Goal: Download file/media

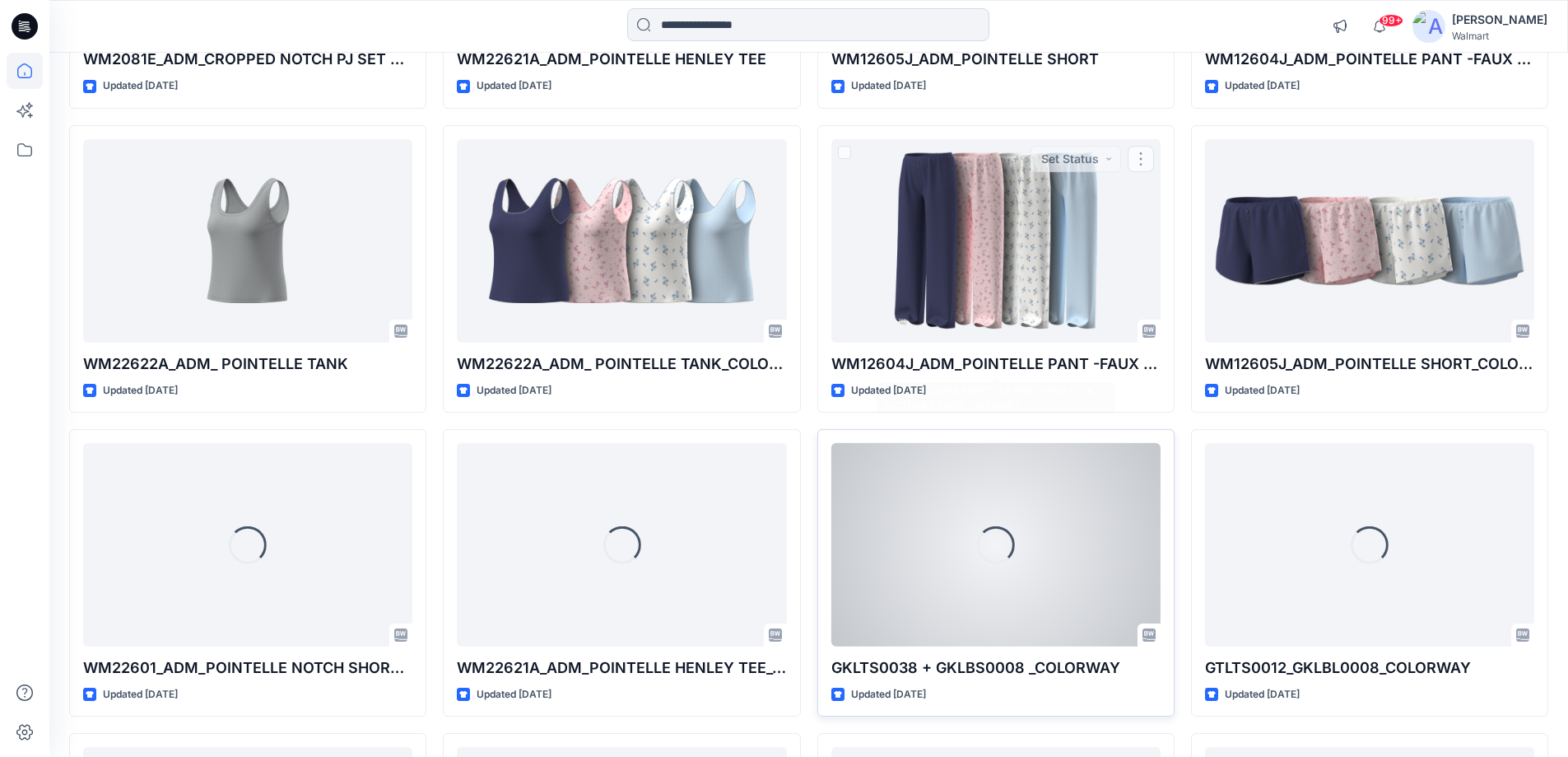
scroll to position [860, 0]
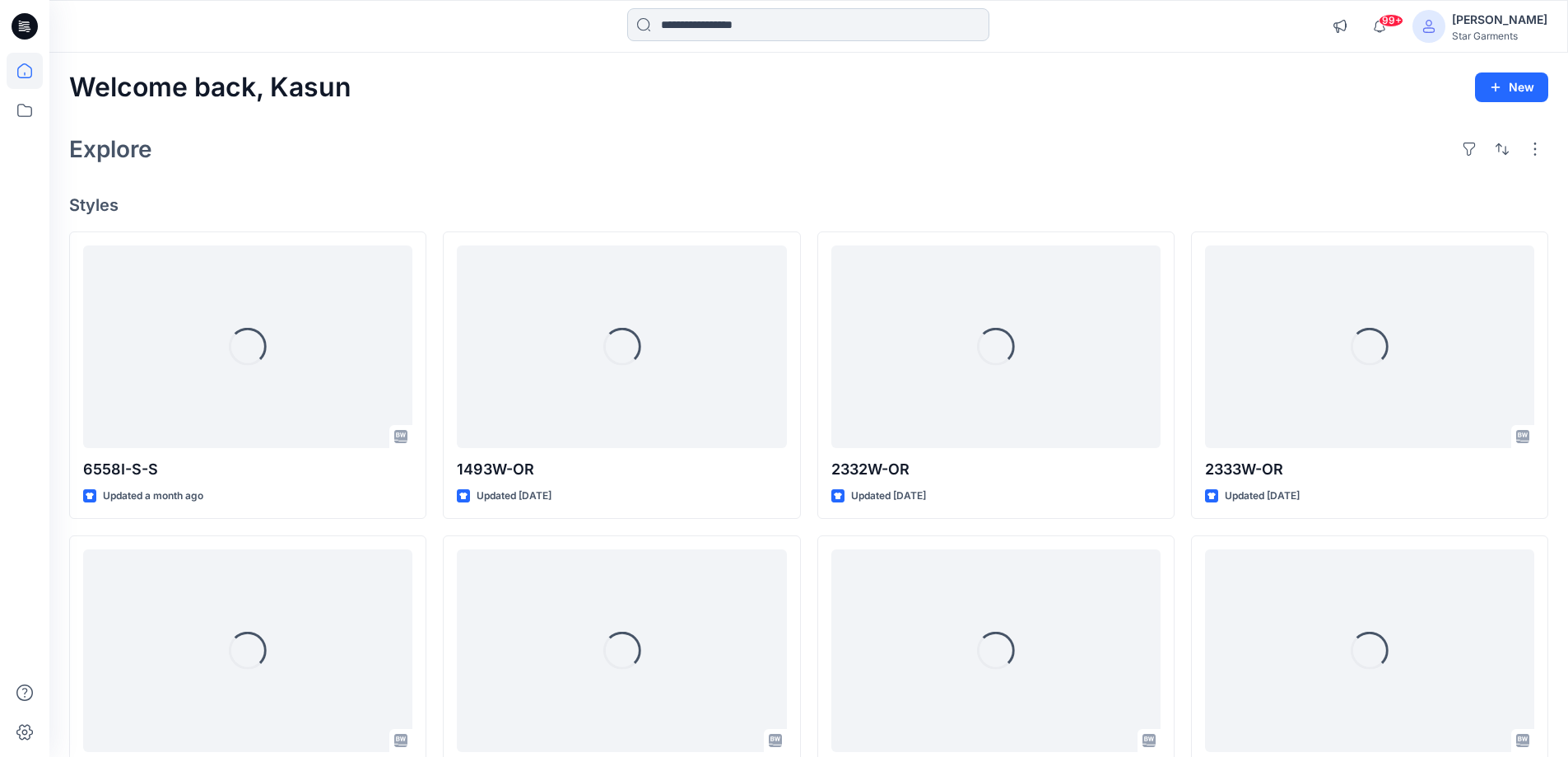
click at [712, 27] on input at bounding box center [809, 24] width 362 height 33
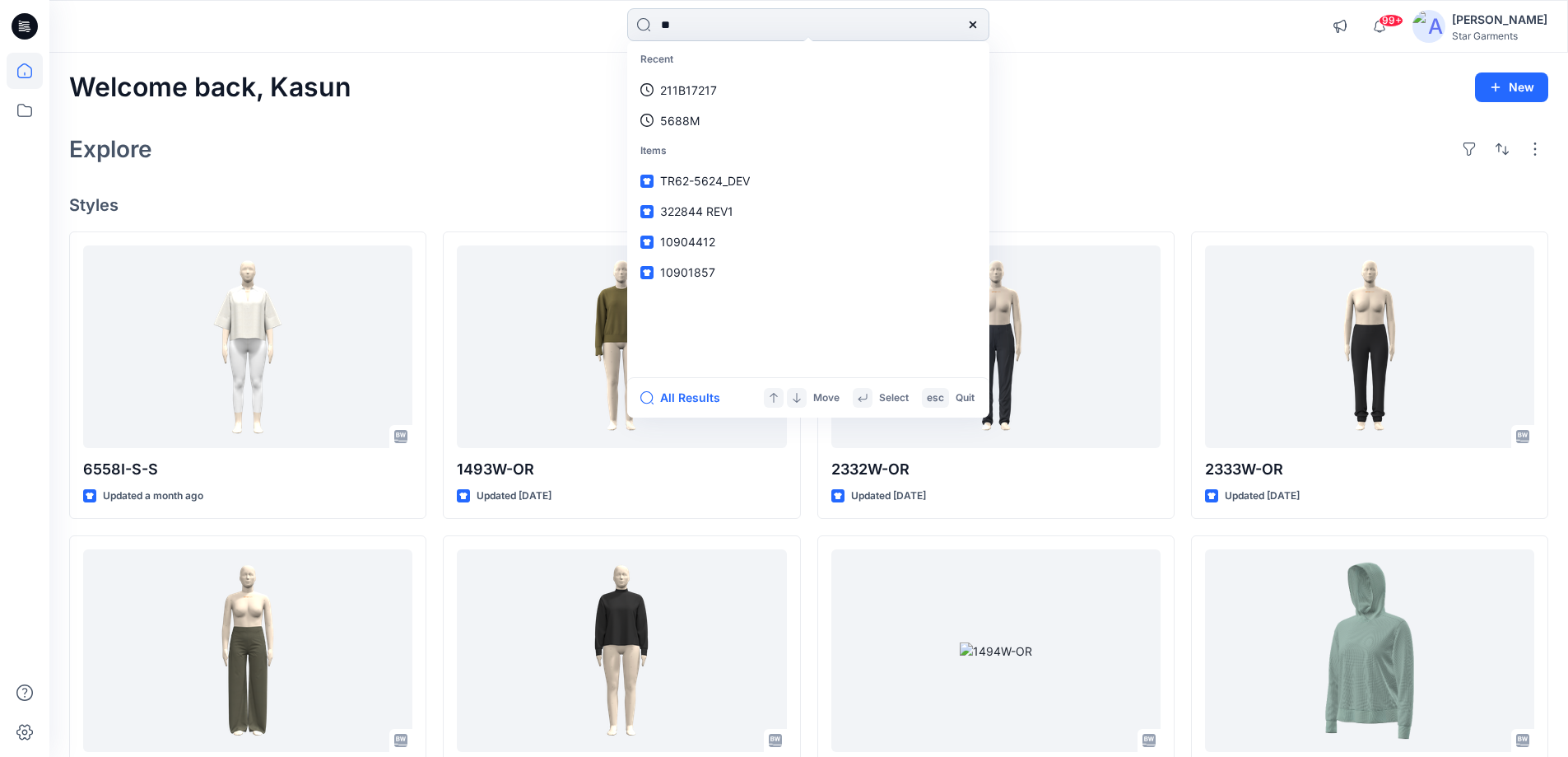
type input "*"
click at [1062, 85] on div "Welcome back, Kasun New" at bounding box center [808, 88] width 1479 height 30
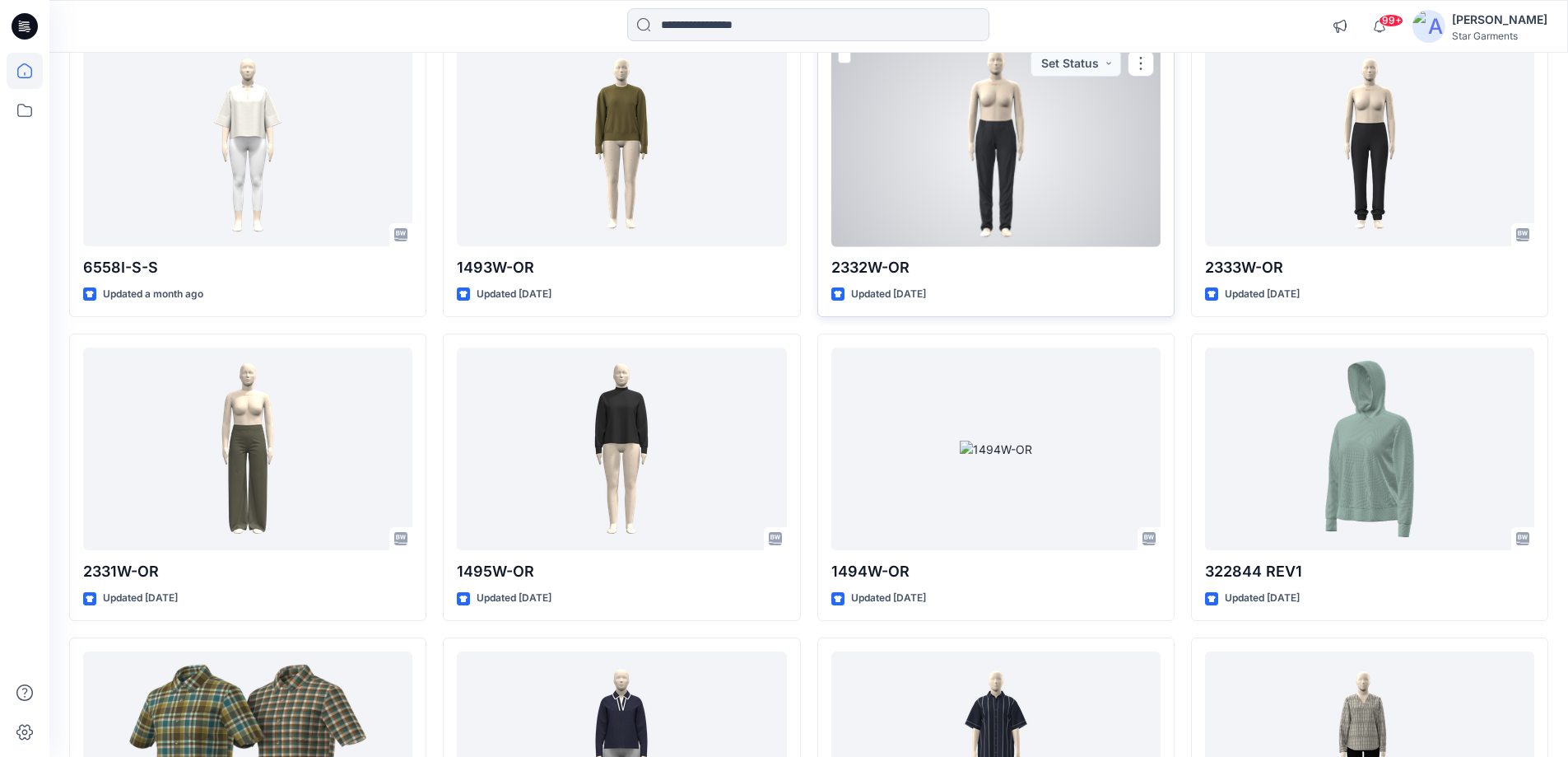
scroll to position [119, 0]
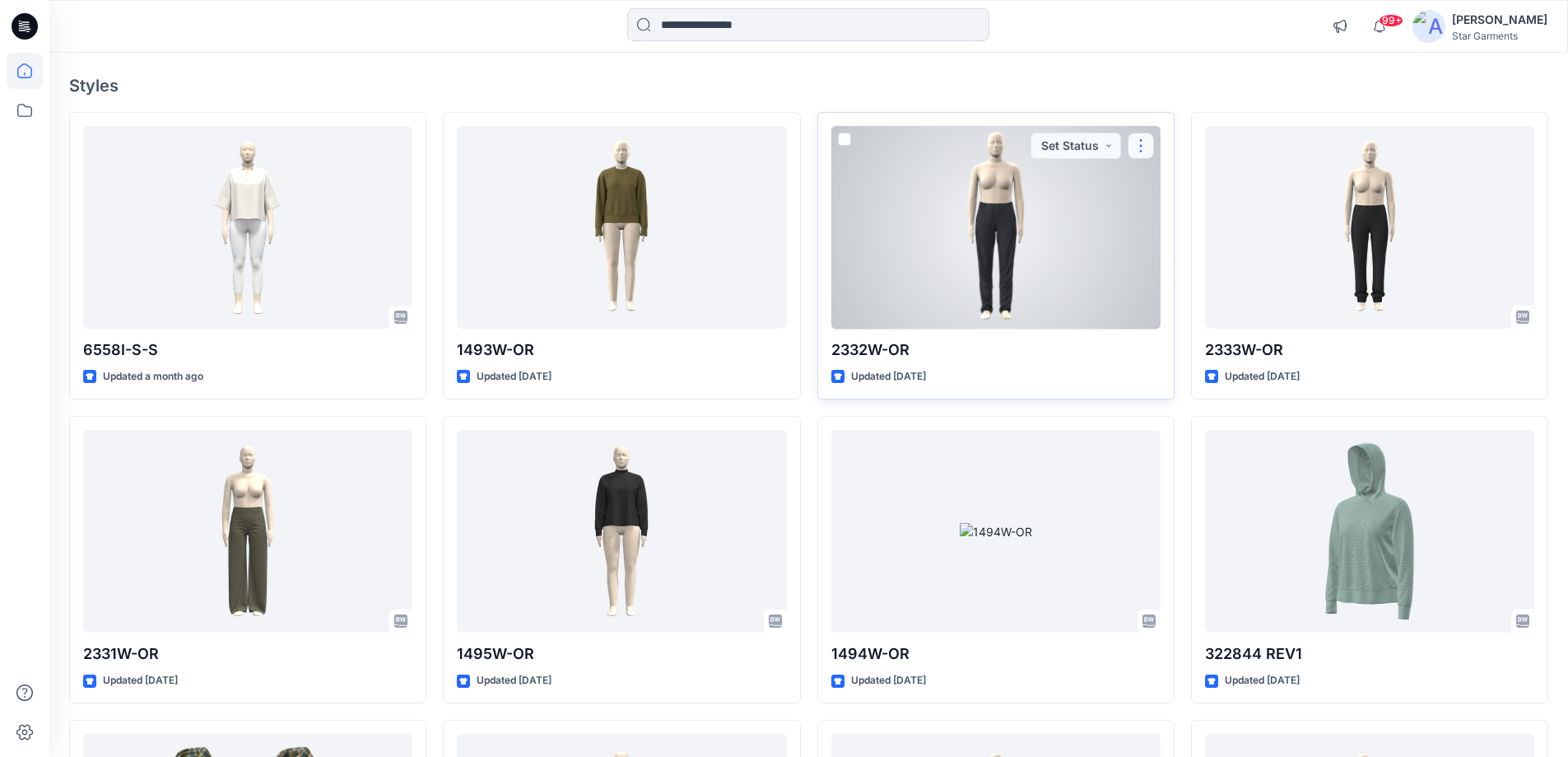
click at [1145, 138] on button "button" at bounding box center [1141, 146] width 27 height 27
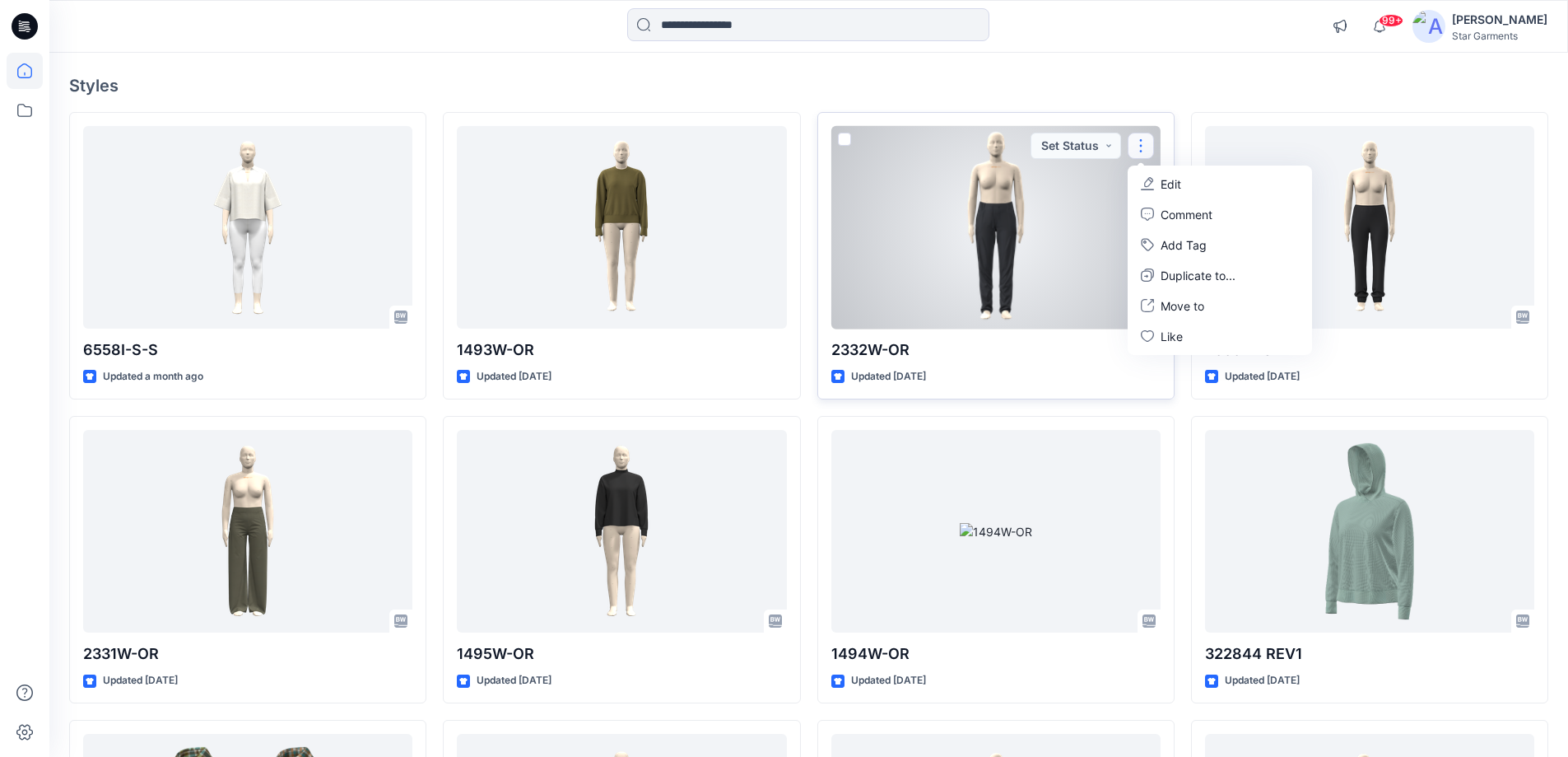
click at [1038, 216] on div at bounding box center [995, 227] width 329 height 203
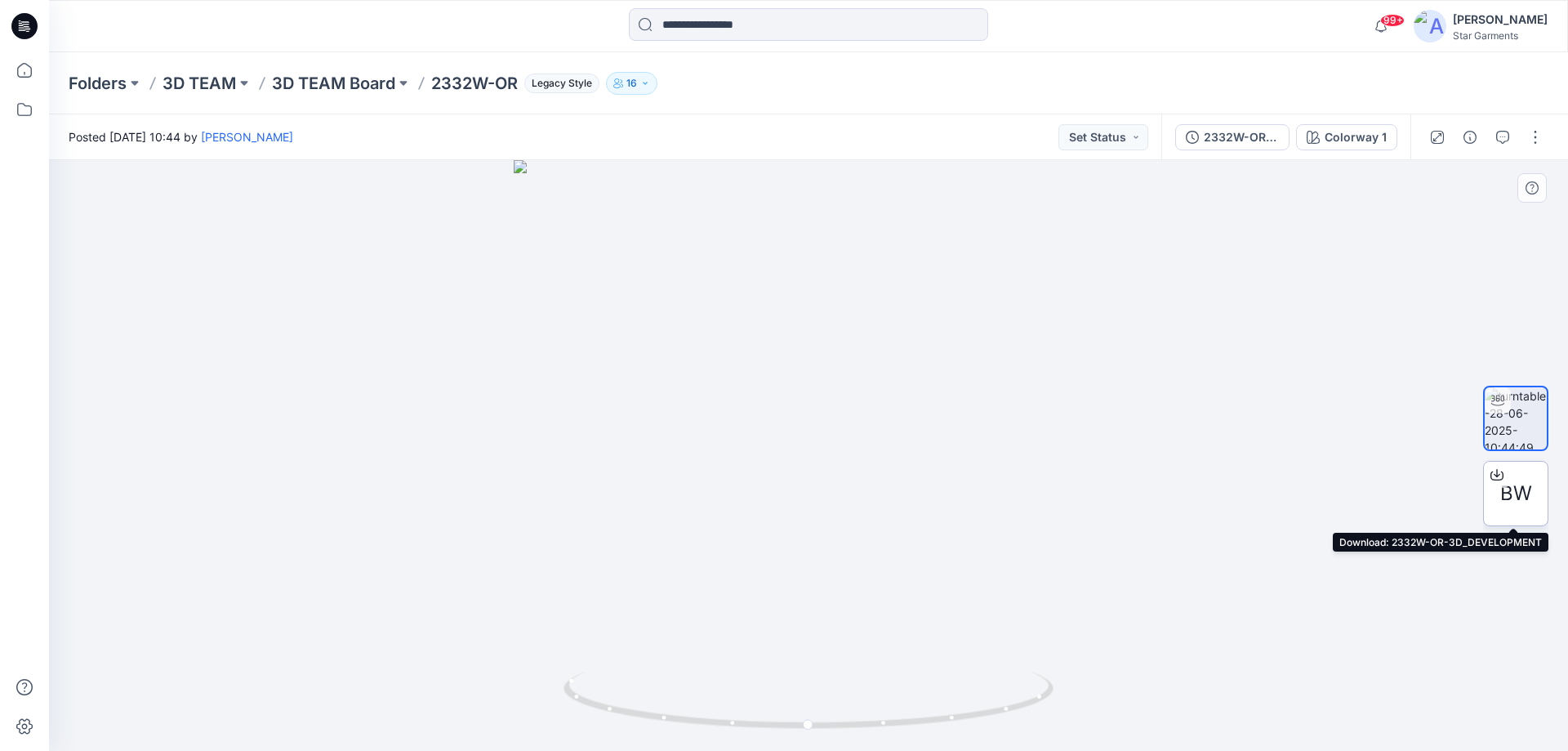
click at [1493, 474] on icon at bounding box center [1496, 475] width 13 height 13
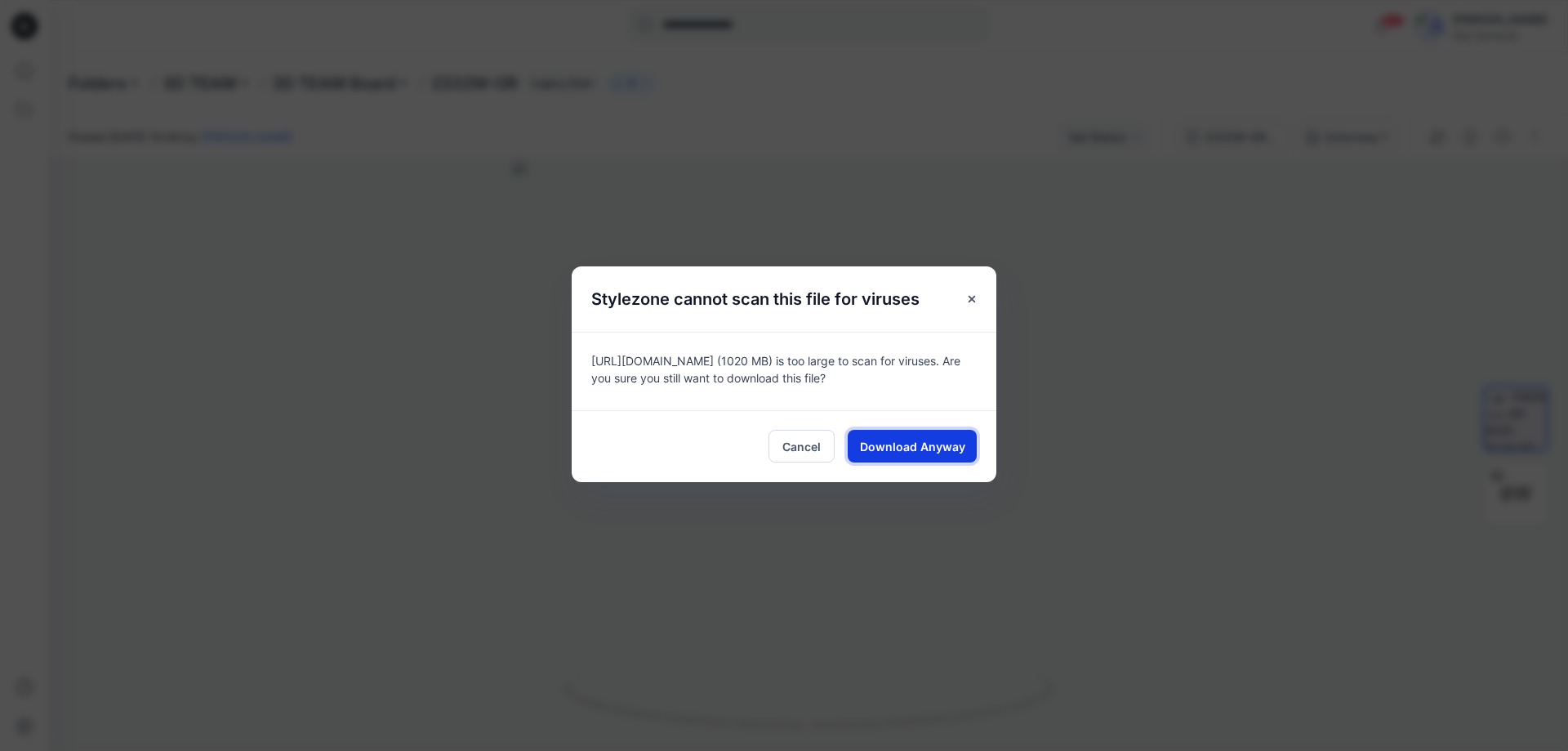
click at [904, 451] on span "Download Anyway" at bounding box center [913, 447] width 105 height 18
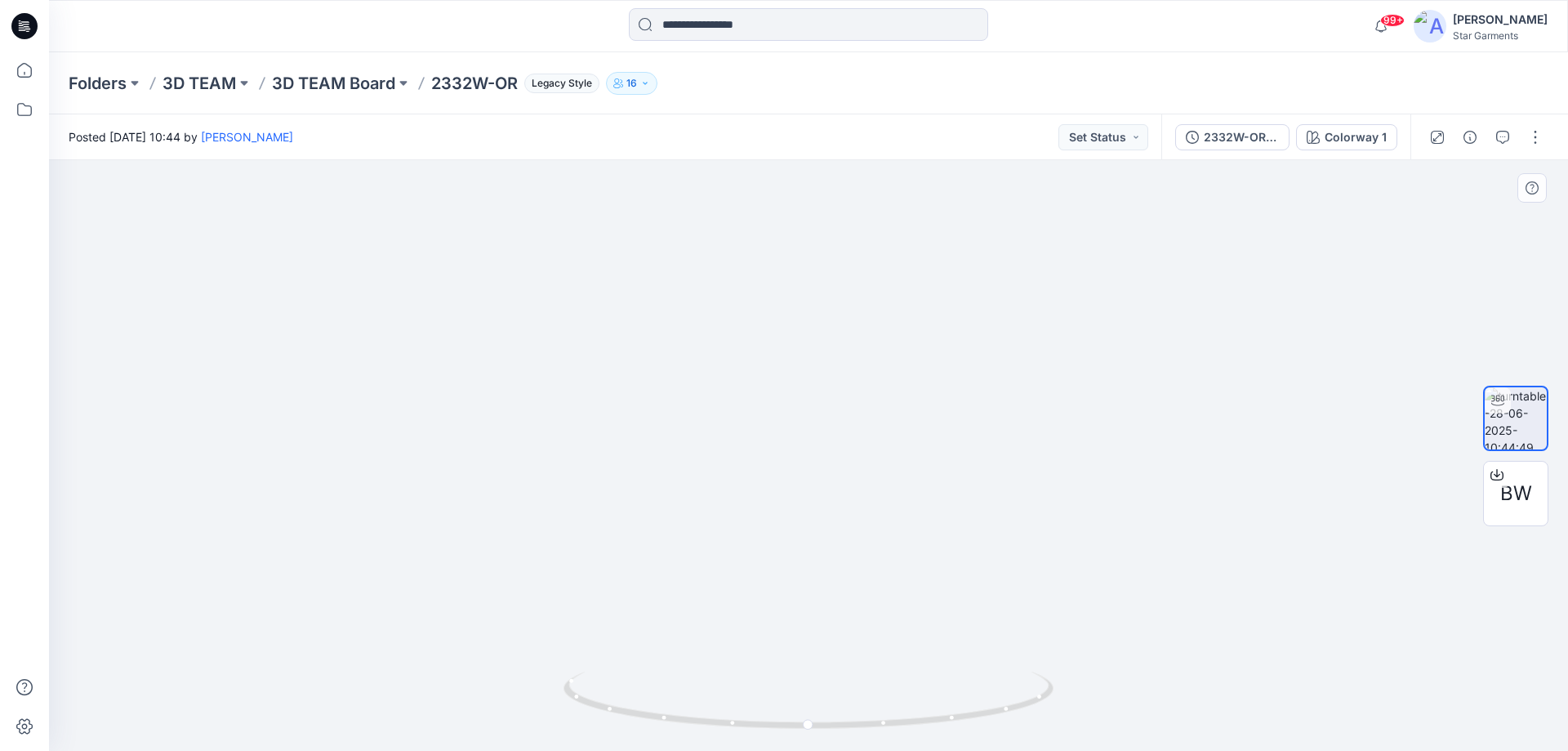
drag, startPoint x: 844, startPoint y: 488, endPoint x: 844, endPoint y: 331, distance: 157.0
click at [844, 331] on img at bounding box center [809, 154] width 1593 height 1197
drag, startPoint x: 949, startPoint y: 733, endPoint x: 703, endPoint y: 726, distance: 246.1
click at [703, 726] on div at bounding box center [809, 710] width 490 height 82
drag, startPoint x: 828, startPoint y: 287, endPoint x: 804, endPoint y: 497, distance: 211.4
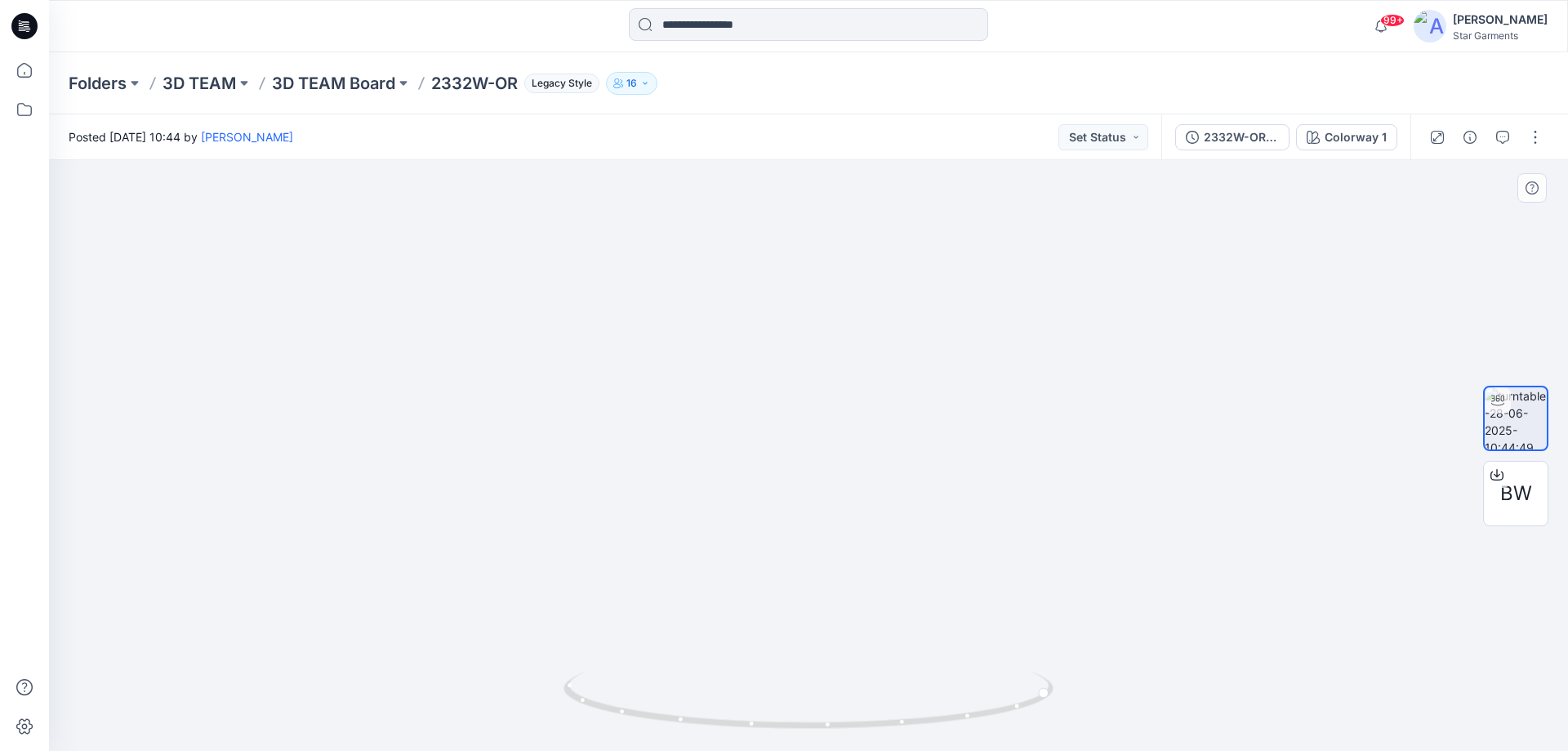
click at [804, 497] on img at bounding box center [792, 225] width 1593 height 1050
drag, startPoint x: 748, startPoint y: 729, endPoint x: 929, endPoint y: 718, distance: 181.3
click at [929, 718] on icon at bounding box center [810, 702] width 494 height 61
drag, startPoint x: 879, startPoint y: 543, endPoint x: 885, endPoint y: 265, distance: 278.1
click at [885, 265] on img at bounding box center [810, 100] width 1593 height 1304
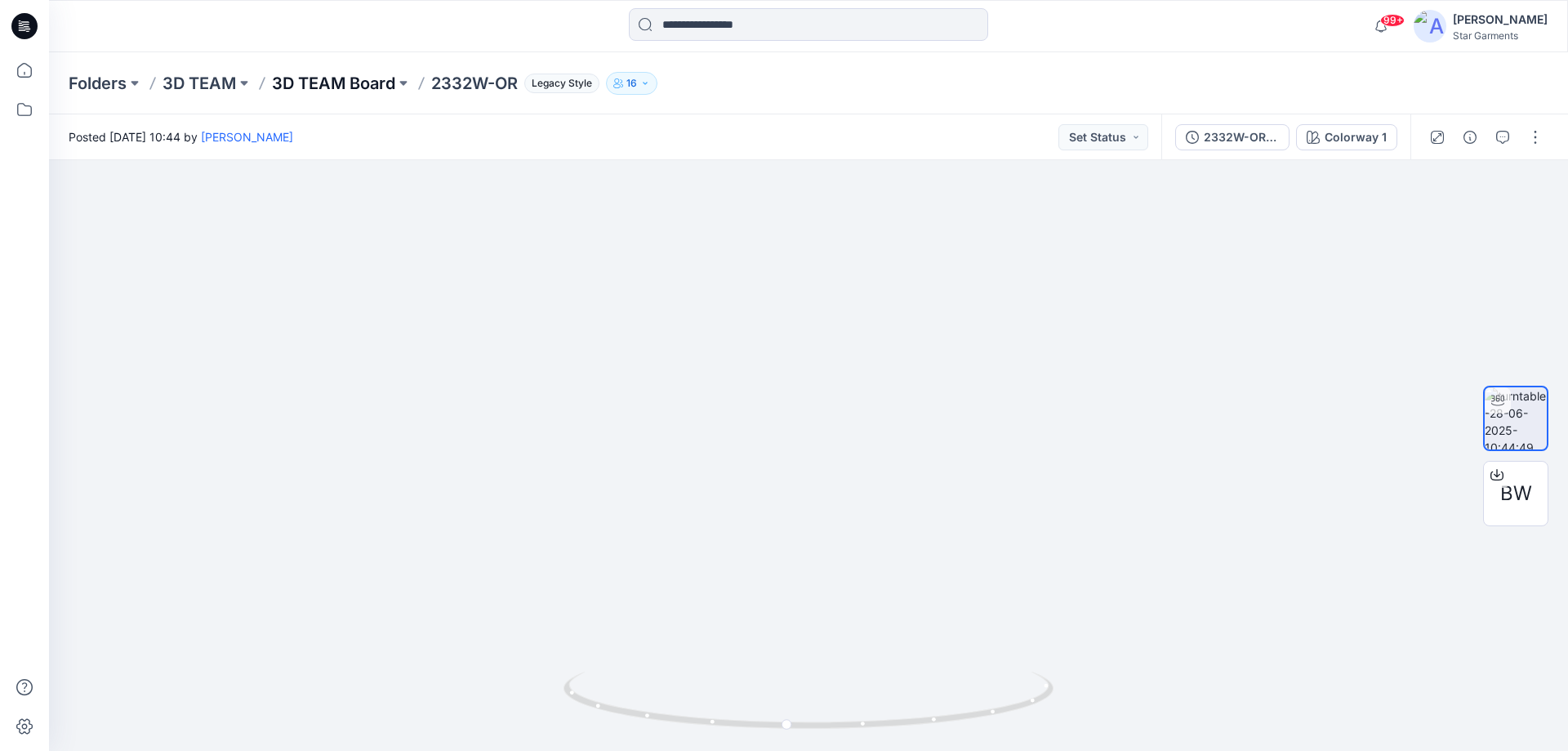
click at [349, 83] on p "3D TEAM Board" at bounding box center [333, 83] width 124 height 23
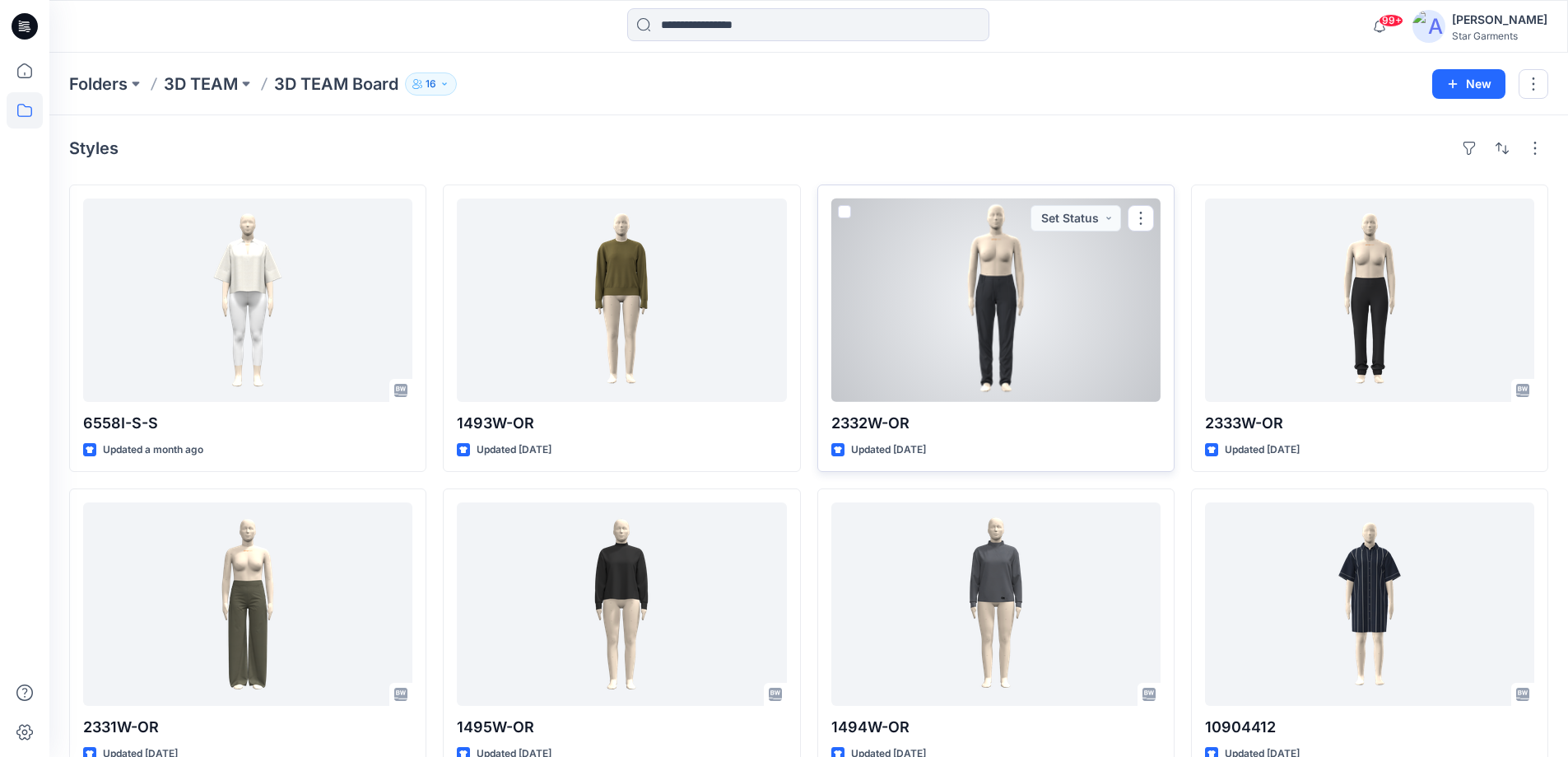
click at [1013, 302] on div at bounding box center [995, 300] width 329 height 203
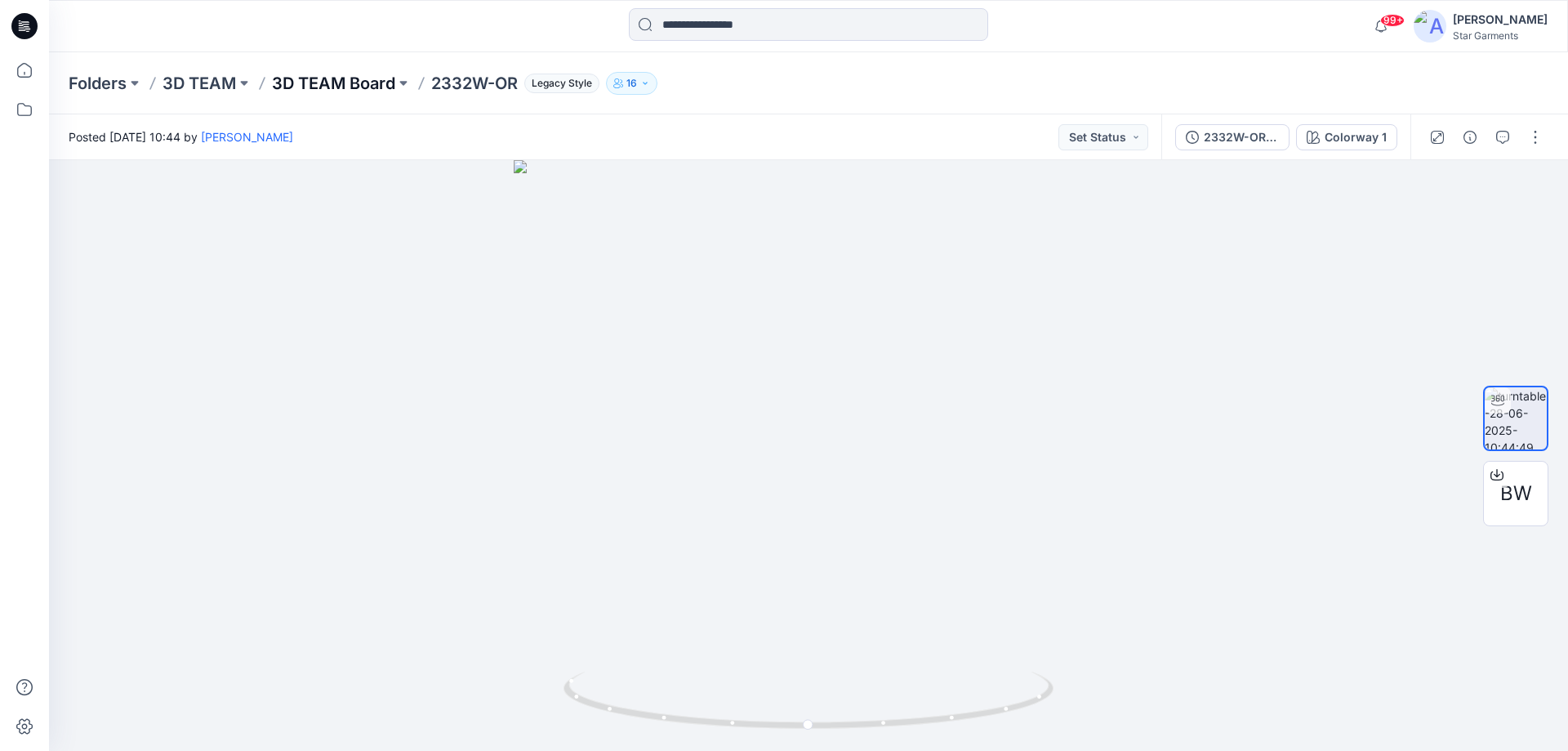
click at [356, 82] on p "3D TEAM Board" at bounding box center [333, 83] width 124 height 23
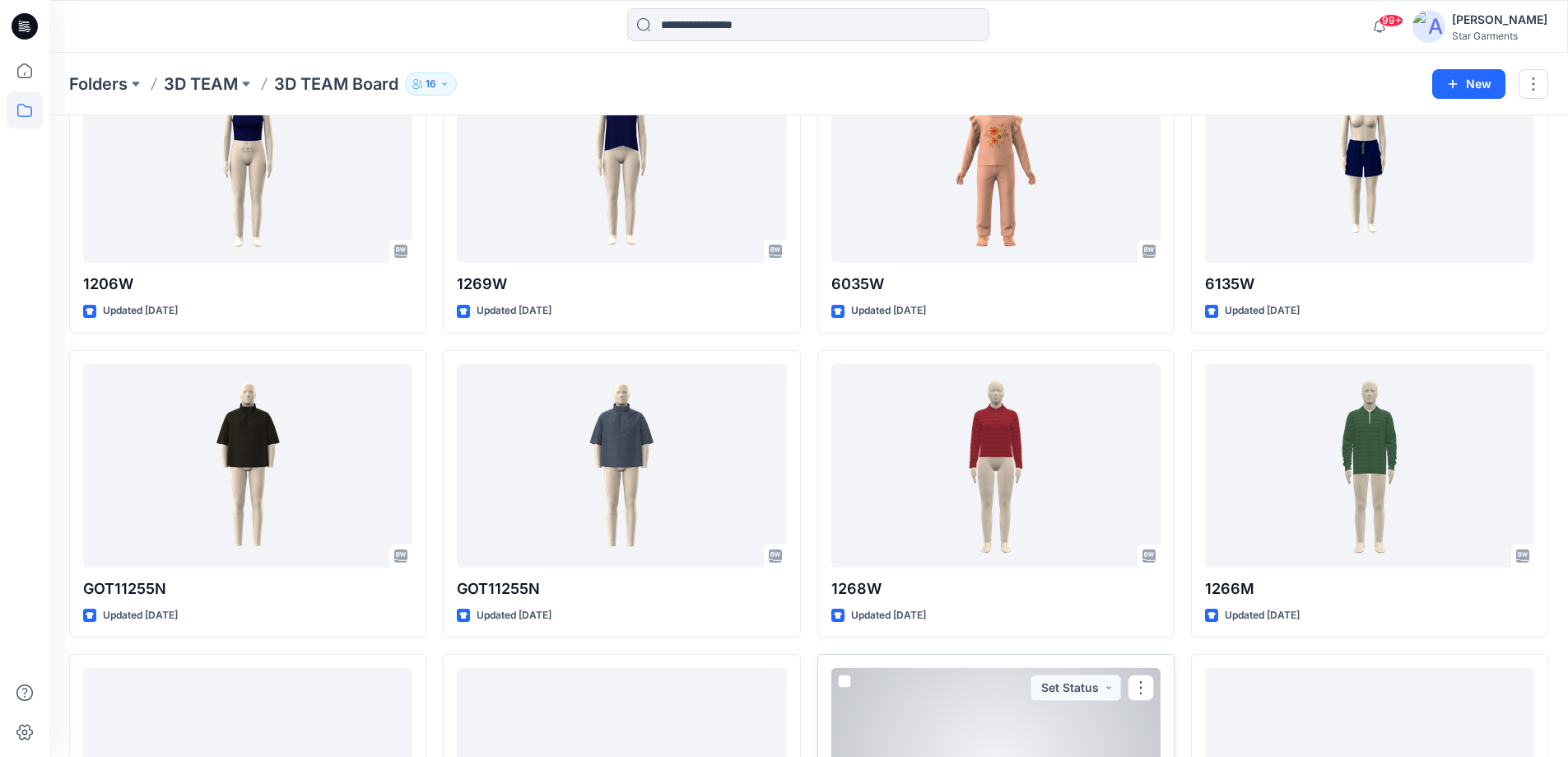
scroll to position [2726, 0]
